Goal: Task Accomplishment & Management: Manage account settings

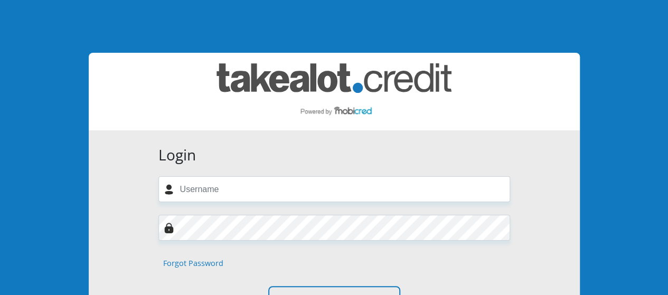
type input "[PERSON_NAME][EMAIL_ADDRESS][DOMAIN_NAME]"
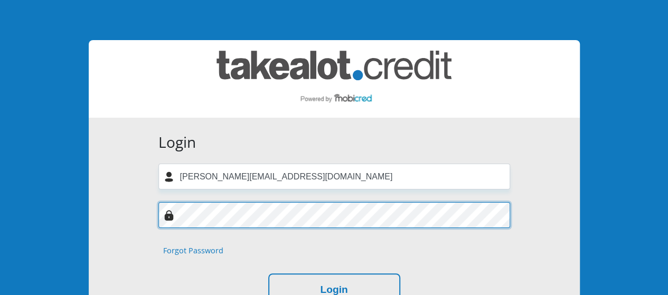
scroll to position [88, 0]
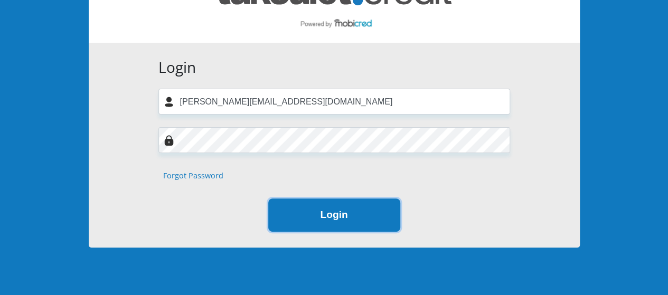
click at [327, 218] on button "Login" at bounding box center [334, 215] width 132 height 33
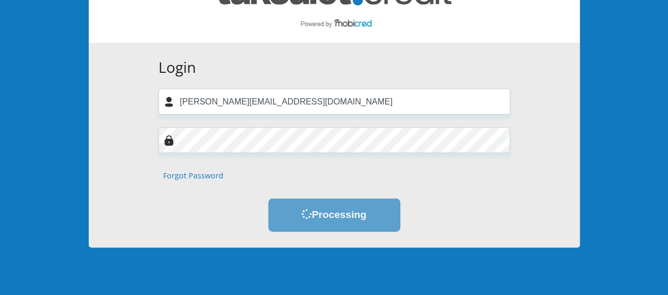
scroll to position [0, 0]
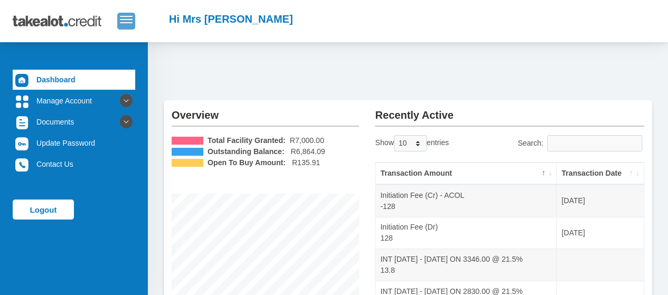
click at [127, 18] on span "button" at bounding box center [126, 19] width 13 height 7
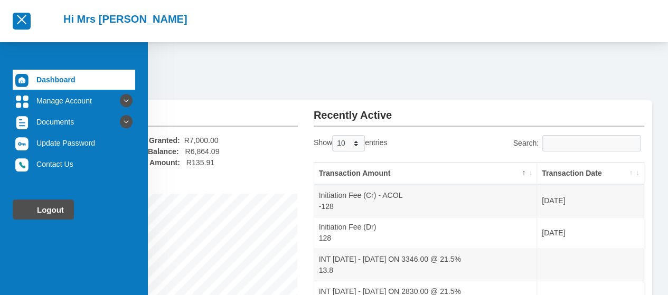
click at [34, 208] on link "Logout" at bounding box center [43, 210] width 61 height 20
